Goal: Information Seeking & Learning: Learn about a topic

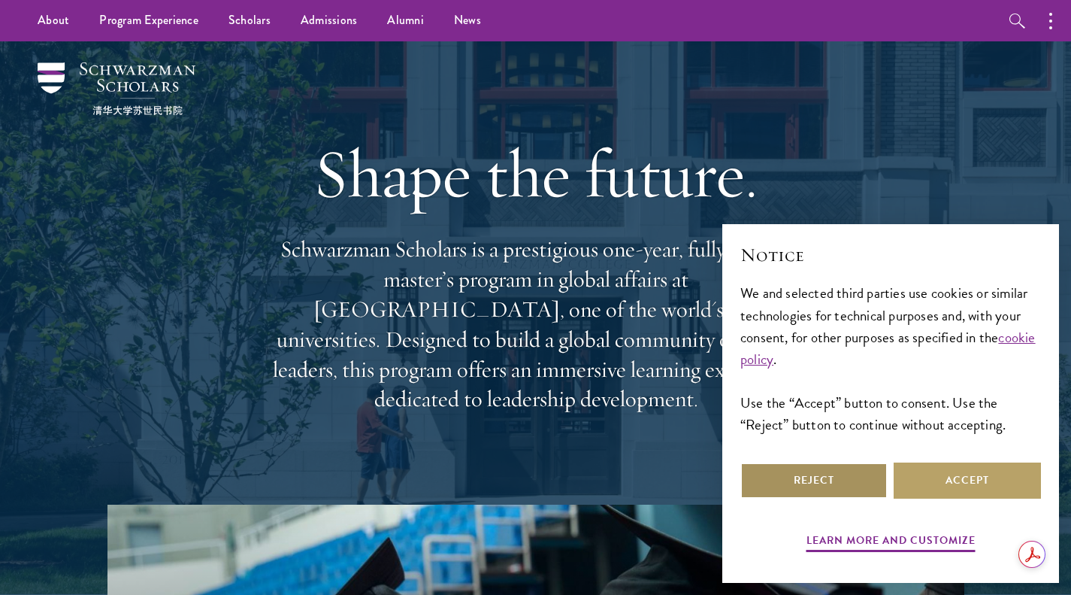
click at [807, 479] on button "Reject" at bounding box center [814, 480] width 147 height 36
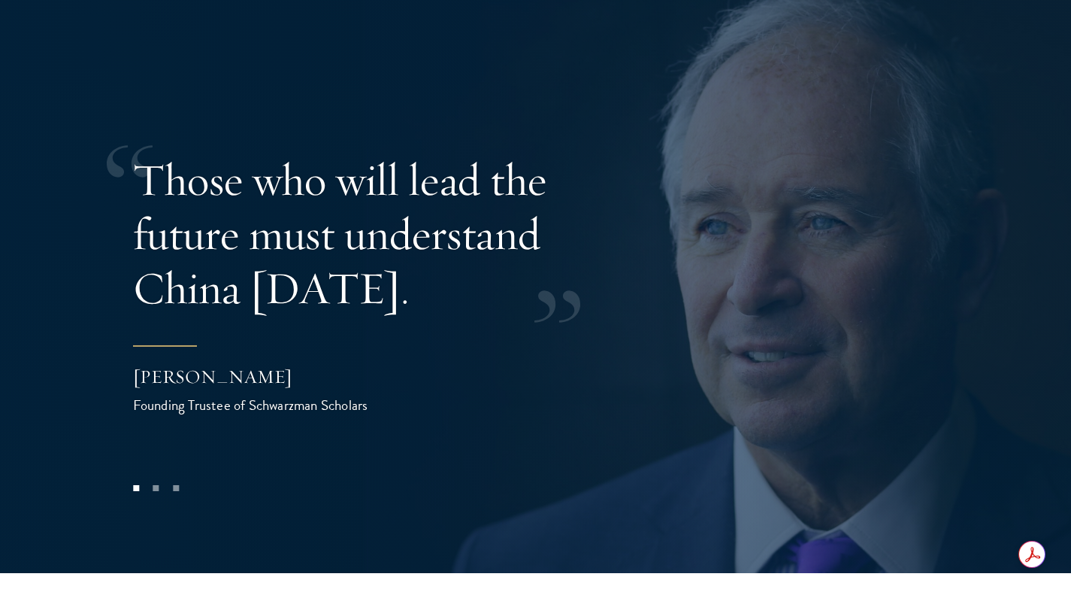
scroll to position [2981, 0]
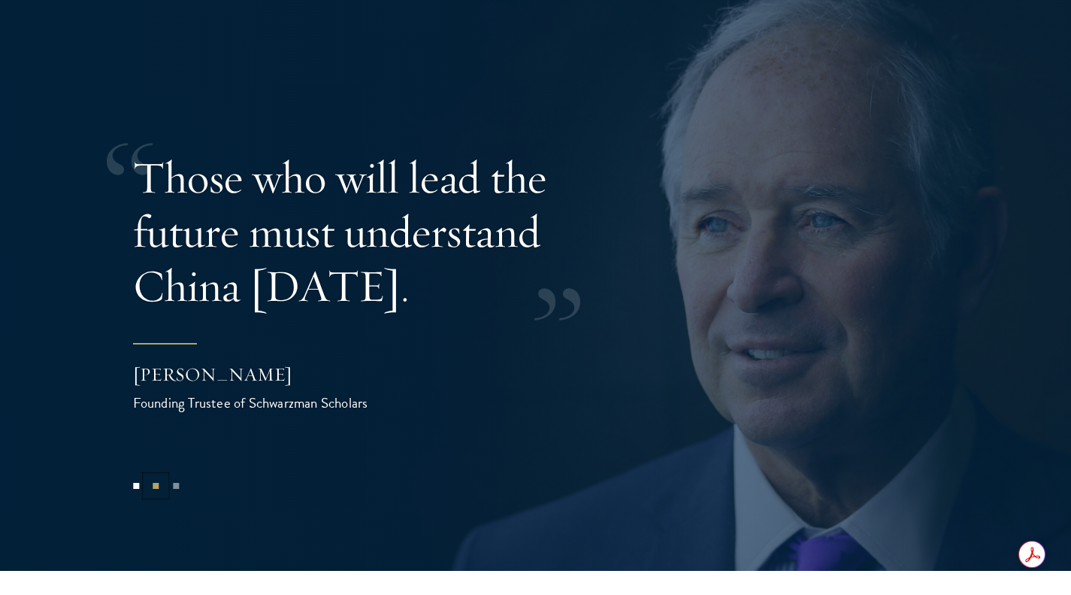
click at [151, 476] on button "2" at bounding box center [156, 486] width 20 height 20
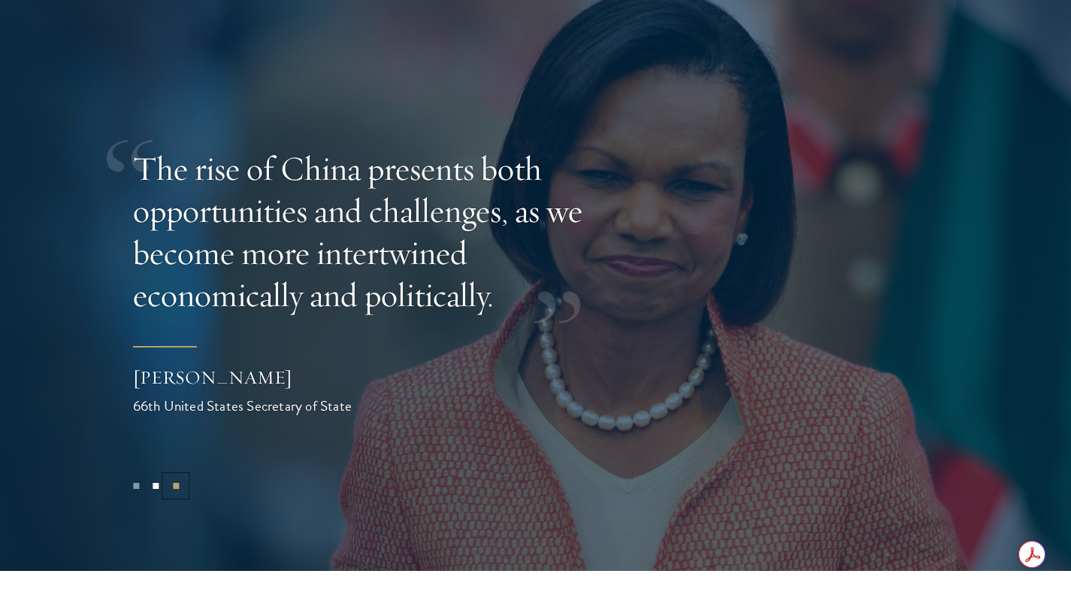
click at [171, 476] on button "3" at bounding box center [176, 486] width 20 height 20
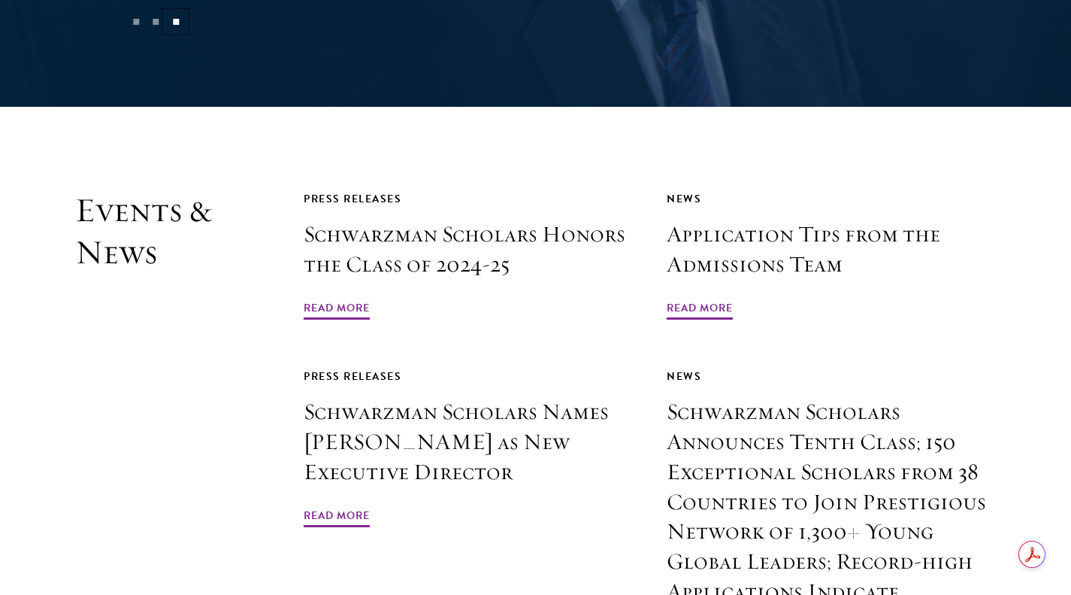
scroll to position [3446, 0]
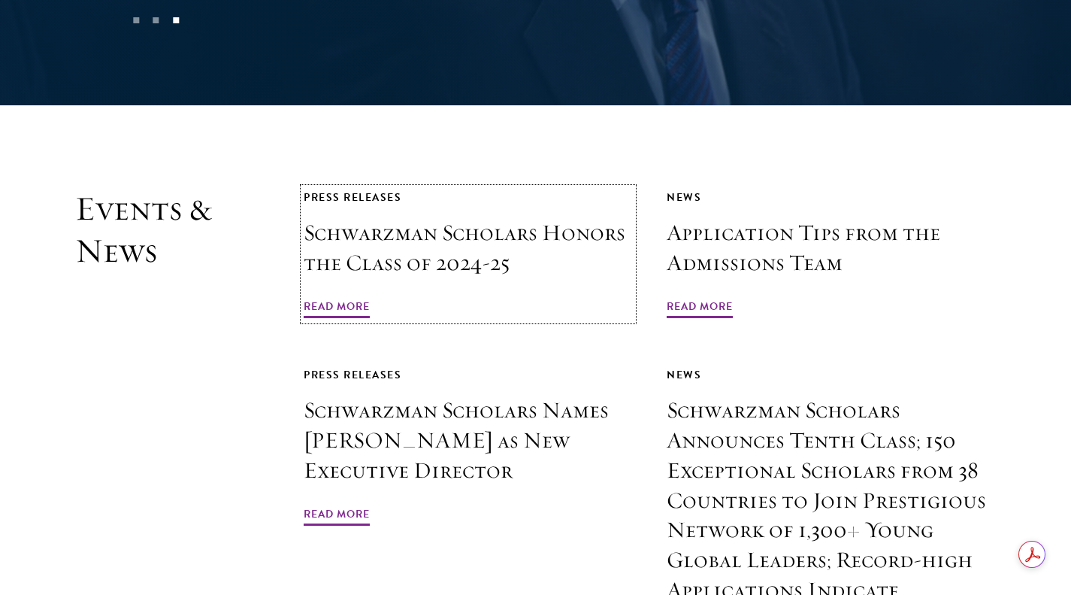
click at [335, 297] on span "Read More" at bounding box center [337, 308] width 66 height 23
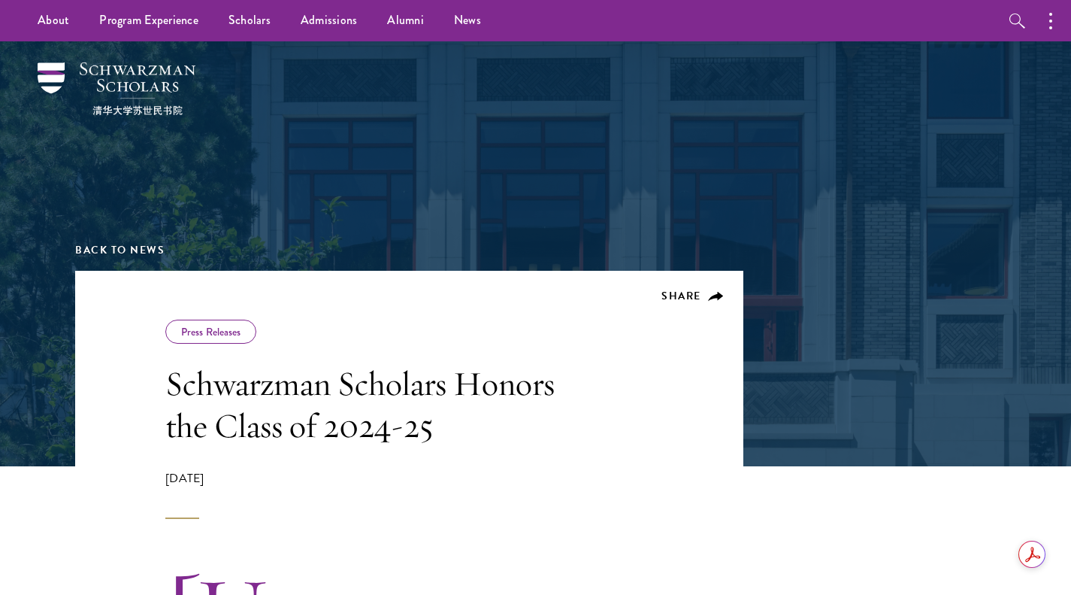
click at [851, 453] on div at bounding box center [535, 253] width 1071 height 425
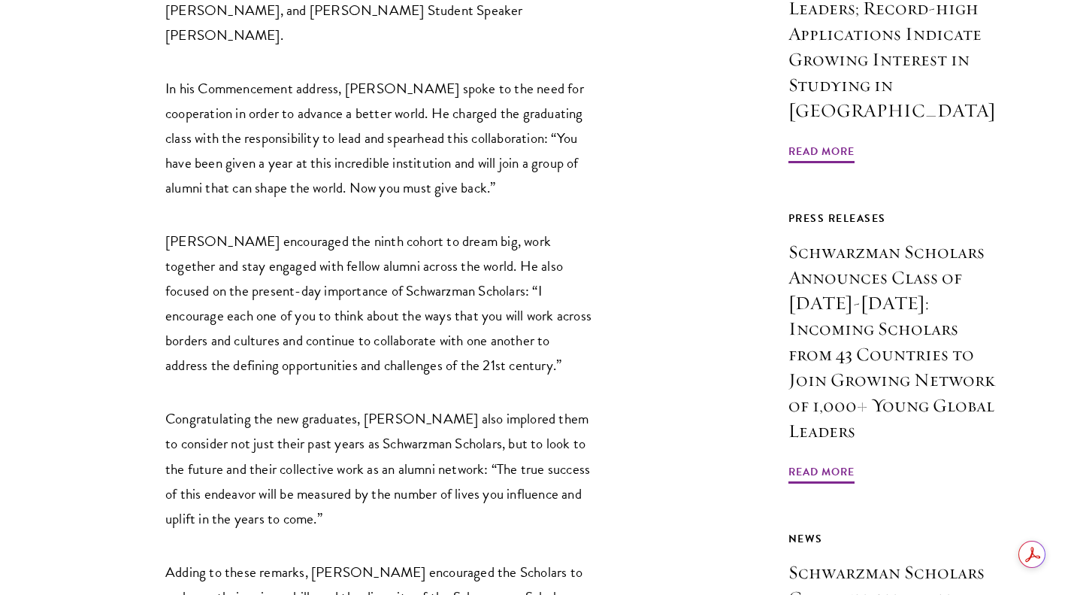
scroll to position [1055, 0]
drag, startPoint x: 851, startPoint y: 453, endPoint x: 929, endPoint y: 406, distance: 91.0
click at [929, 406] on link "Press Releases Schwarzman Scholars Announces Class of 2024-2025: Incoming Schol…" at bounding box center [893, 346] width 208 height 277
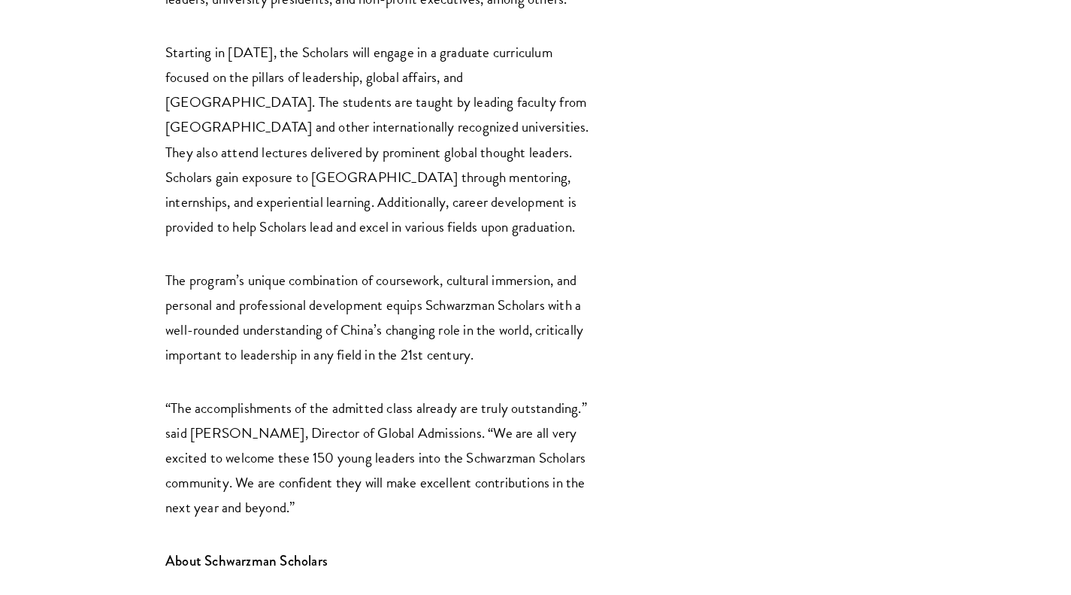
scroll to position [2672, 0]
